Goal: Task Accomplishment & Management: Use online tool/utility

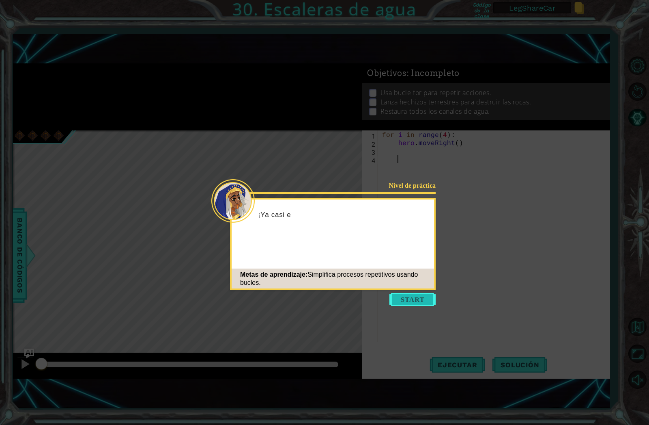
click at [408, 300] on button "Start" at bounding box center [413, 299] width 46 height 13
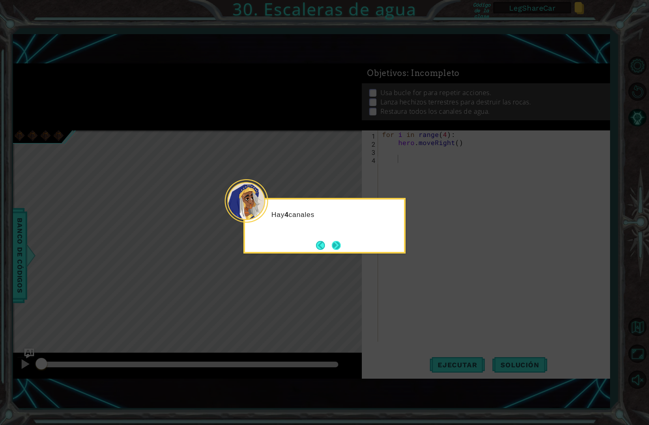
click at [334, 241] on button "Next" at bounding box center [336, 245] width 9 height 9
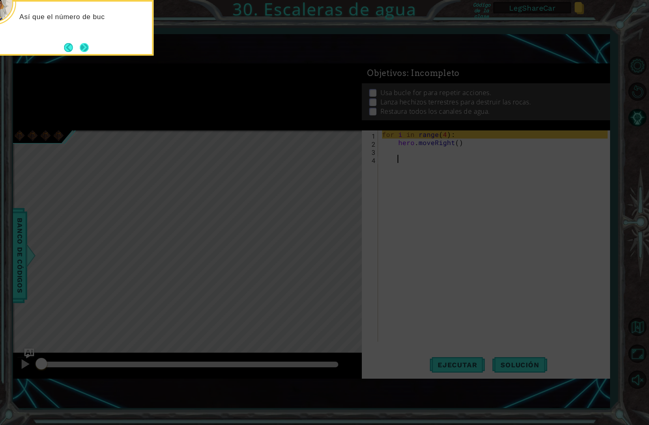
click at [86, 43] on button "Next" at bounding box center [84, 47] width 9 height 9
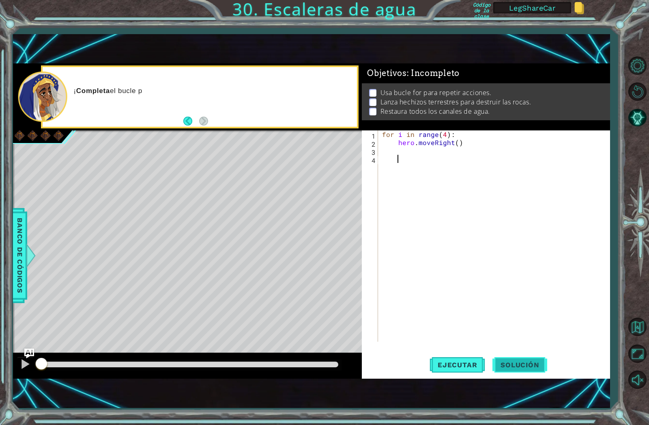
click at [513, 358] on button "Solución" at bounding box center [520, 364] width 55 height 25
click at [473, 247] on div "for i in range ( 4 ) : hero . moveRight ( ) hero . moveUp ( ) hero . castEarthR…" at bounding box center [496, 243] width 231 height 227
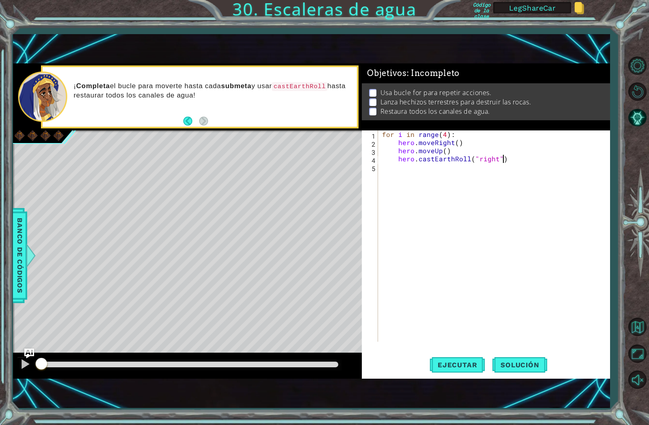
click at [531, 160] on div "for i in range ( 4 ) : hero . moveRight ( ) hero . moveUp ( ) hero . castEarthR…" at bounding box center [496, 243] width 231 height 227
type textarea "hero.castEarthRoll("right")"
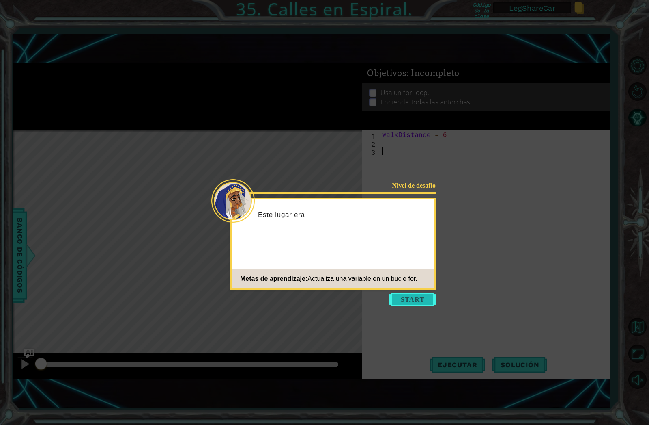
click at [415, 300] on button "Start" at bounding box center [413, 299] width 46 height 13
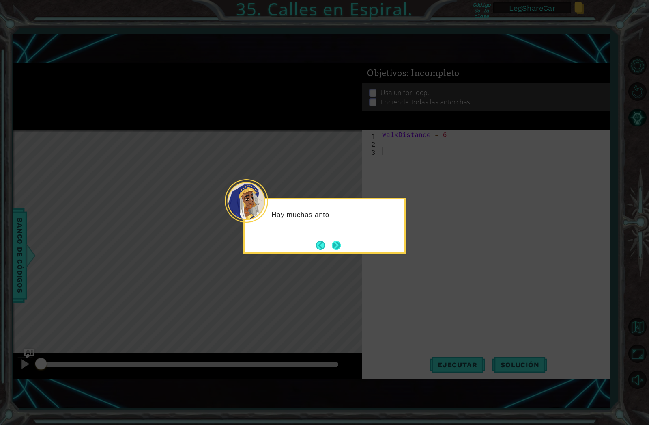
click at [335, 246] on button "Next" at bounding box center [336, 245] width 9 height 9
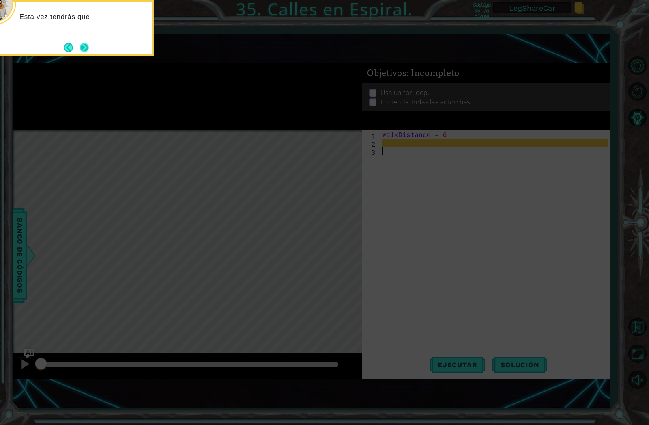
click at [88, 45] on button "Next" at bounding box center [84, 47] width 9 height 9
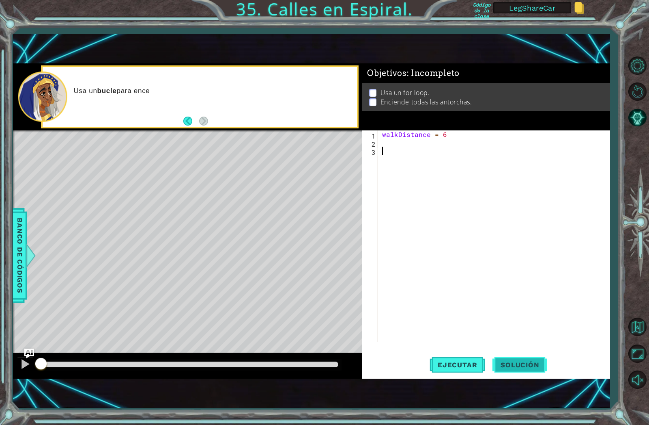
click at [522, 358] on button "Solución" at bounding box center [520, 364] width 55 height 25
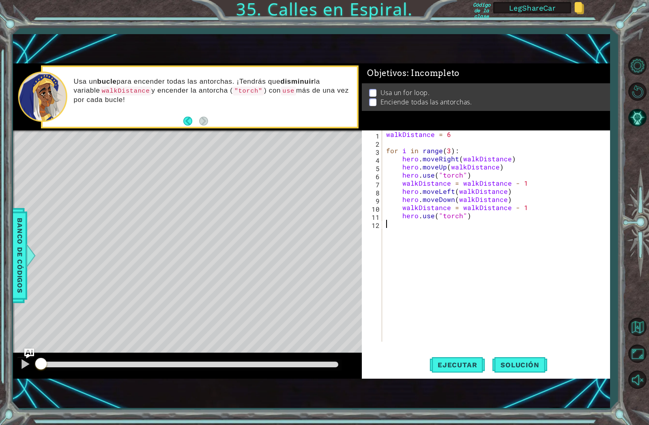
click at [409, 268] on div "walkDistance = 6 for i in range ( 3 ) : hero . moveRight ( walkDistance ) hero …" at bounding box center [498, 243] width 227 height 227
click at [472, 362] on span "Ejecutar" at bounding box center [458, 364] width 56 height 8
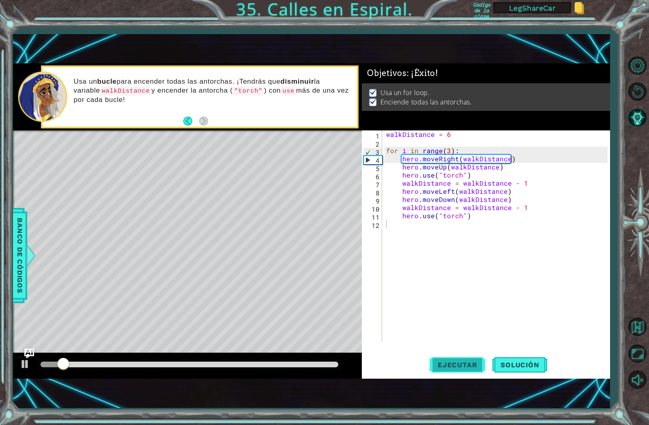
click at [451, 364] on span "Ejecutar" at bounding box center [458, 364] width 56 height 8
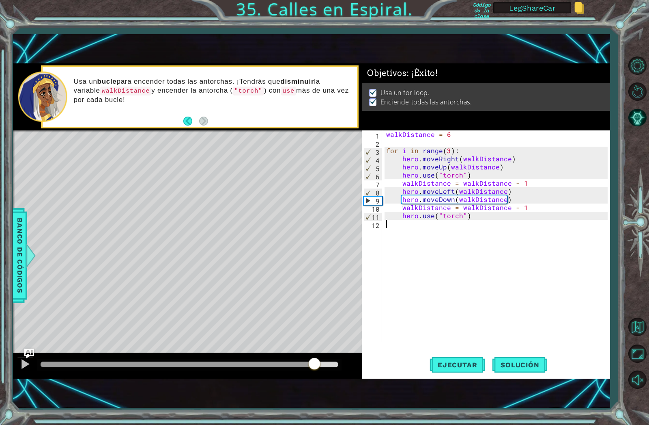
drag, startPoint x: 53, startPoint y: 367, endPoint x: 315, endPoint y: 395, distance: 263.2
click at [315, 395] on div "1 ההההההההההההההההההההההההההההההההההההההההההההההההההההההההההההההההההההההההההההה…" at bounding box center [311, 221] width 597 height 374
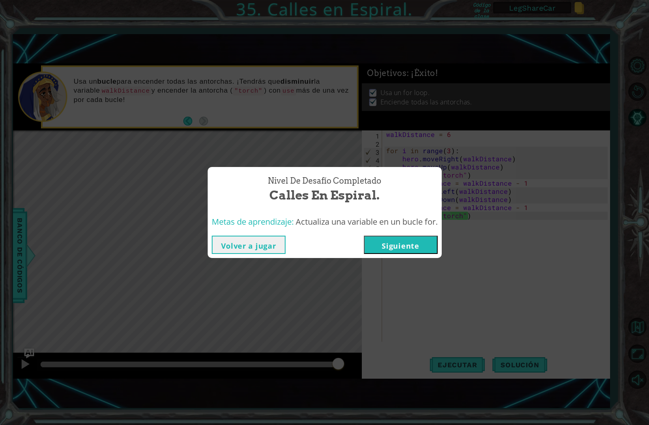
click at [249, 252] on button "Volver a jugar" at bounding box center [249, 244] width 74 height 18
